Goal: Task Accomplishment & Management: Complete application form

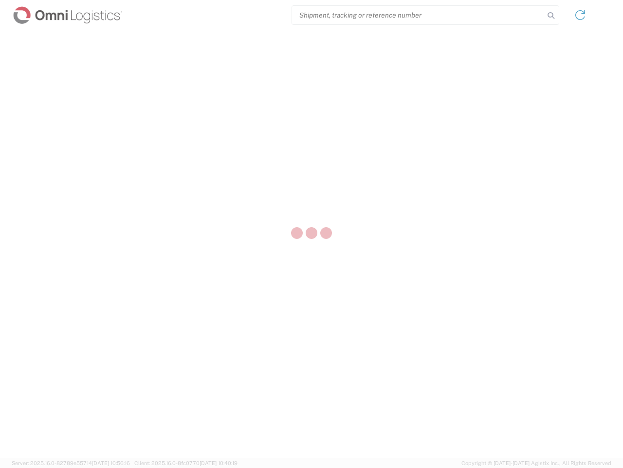
select select "US"
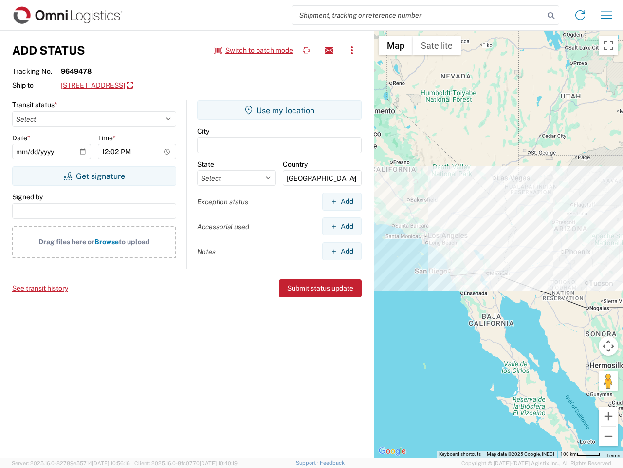
click at [418, 15] on input "search" at bounding box center [418, 15] width 252 height 19
click at [551, 16] on icon at bounding box center [552, 16] width 14 height 14
click at [581, 15] on icon at bounding box center [581, 15] width 16 height 16
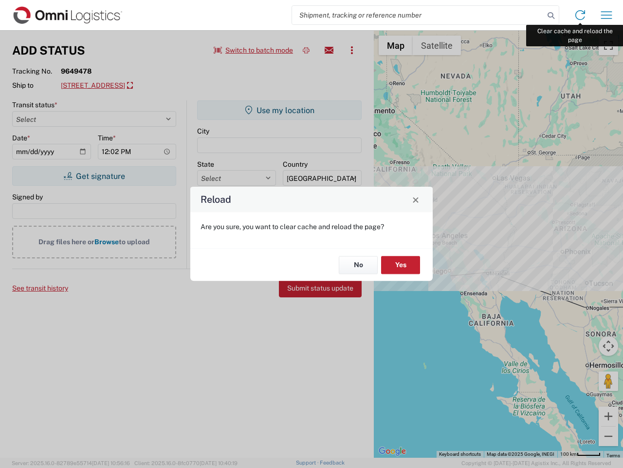
click at [607, 15] on div "Reload Are you sure, you want to clear cache and reload the page? No Yes" at bounding box center [311, 234] width 623 height 468
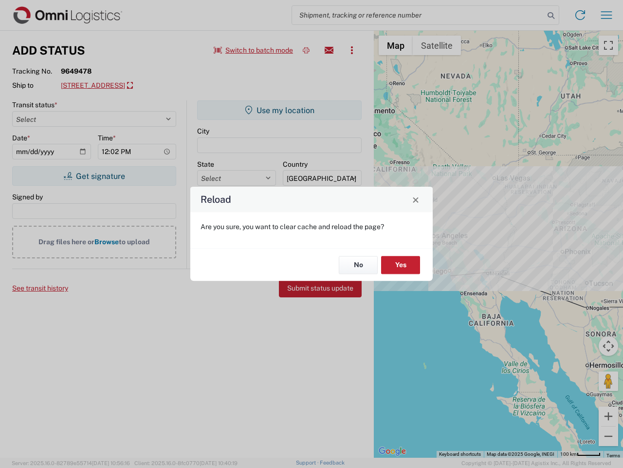
click at [254, 50] on div "Reload Are you sure, you want to clear cache and reload the page? No Yes" at bounding box center [311, 234] width 623 height 468
click at [306, 50] on div "Reload Are you sure, you want to clear cache and reload the page? No Yes" at bounding box center [311, 234] width 623 height 468
click at [329, 50] on div "Reload Are you sure, you want to clear cache and reload the page? No Yes" at bounding box center [311, 234] width 623 height 468
click at [352, 50] on div "Reload Are you sure, you want to clear cache and reload the page? No Yes" at bounding box center [311, 234] width 623 height 468
click at [128, 86] on div "Reload Are you sure, you want to clear cache and reload the page? No Yes" at bounding box center [311, 234] width 623 height 468
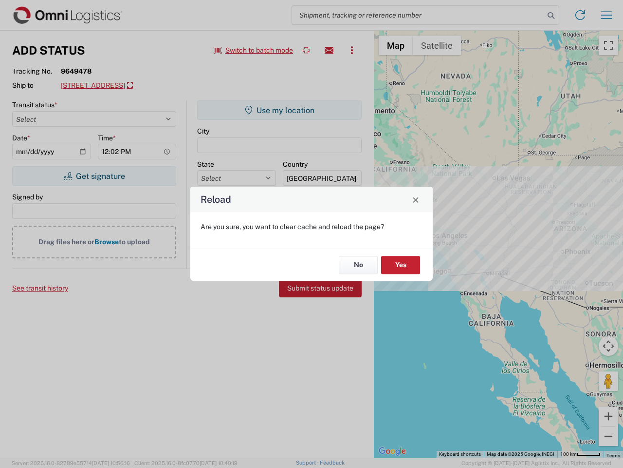
click at [94, 176] on div "Reload Are you sure, you want to clear cache and reload the page? No Yes" at bounding box center [311, 234] width 623 height 468
